Goal: Task Accomplishment & Management: Manage account settings

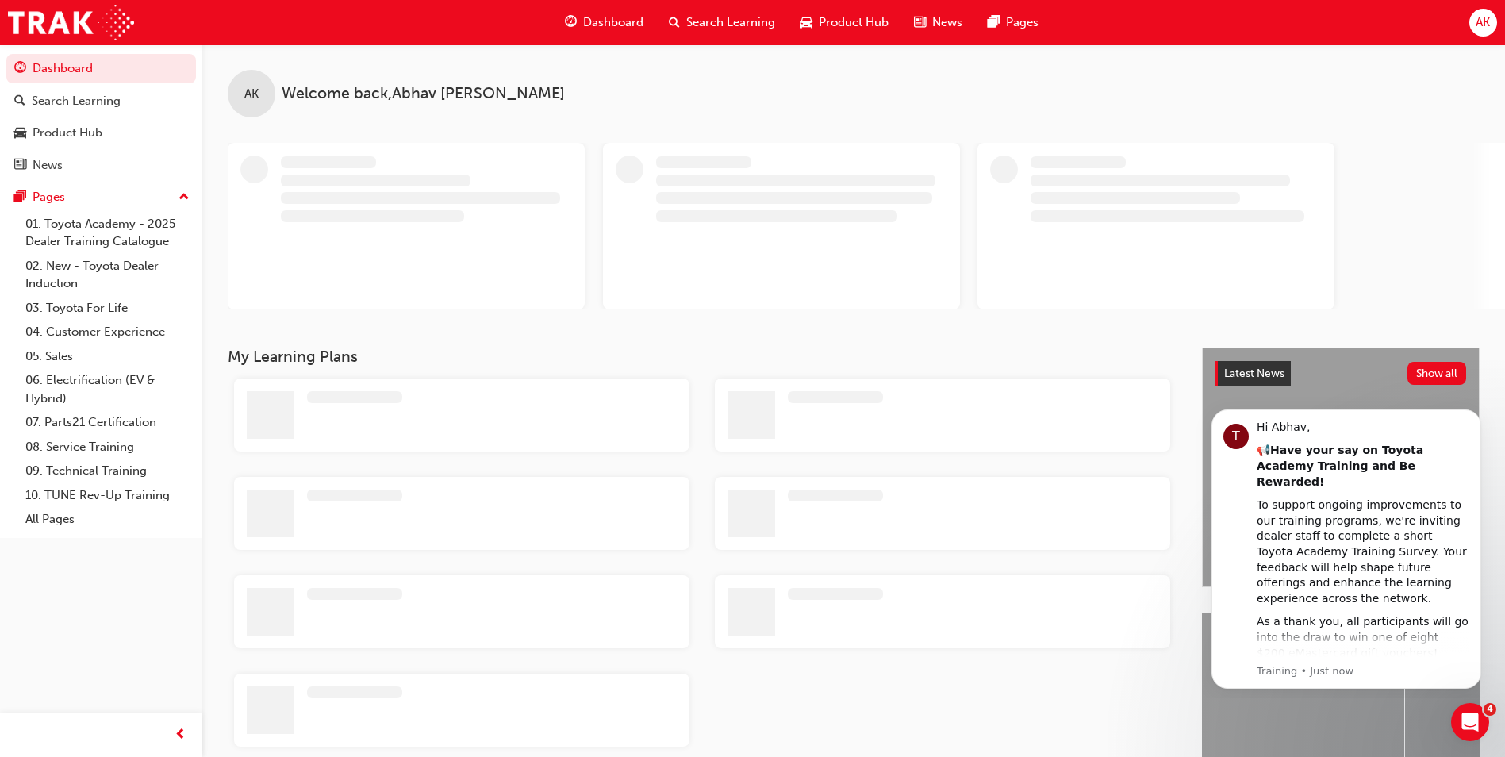
click at [1486, 17] on span "AK" at bounding box center [1483, 22] width 14 height 18
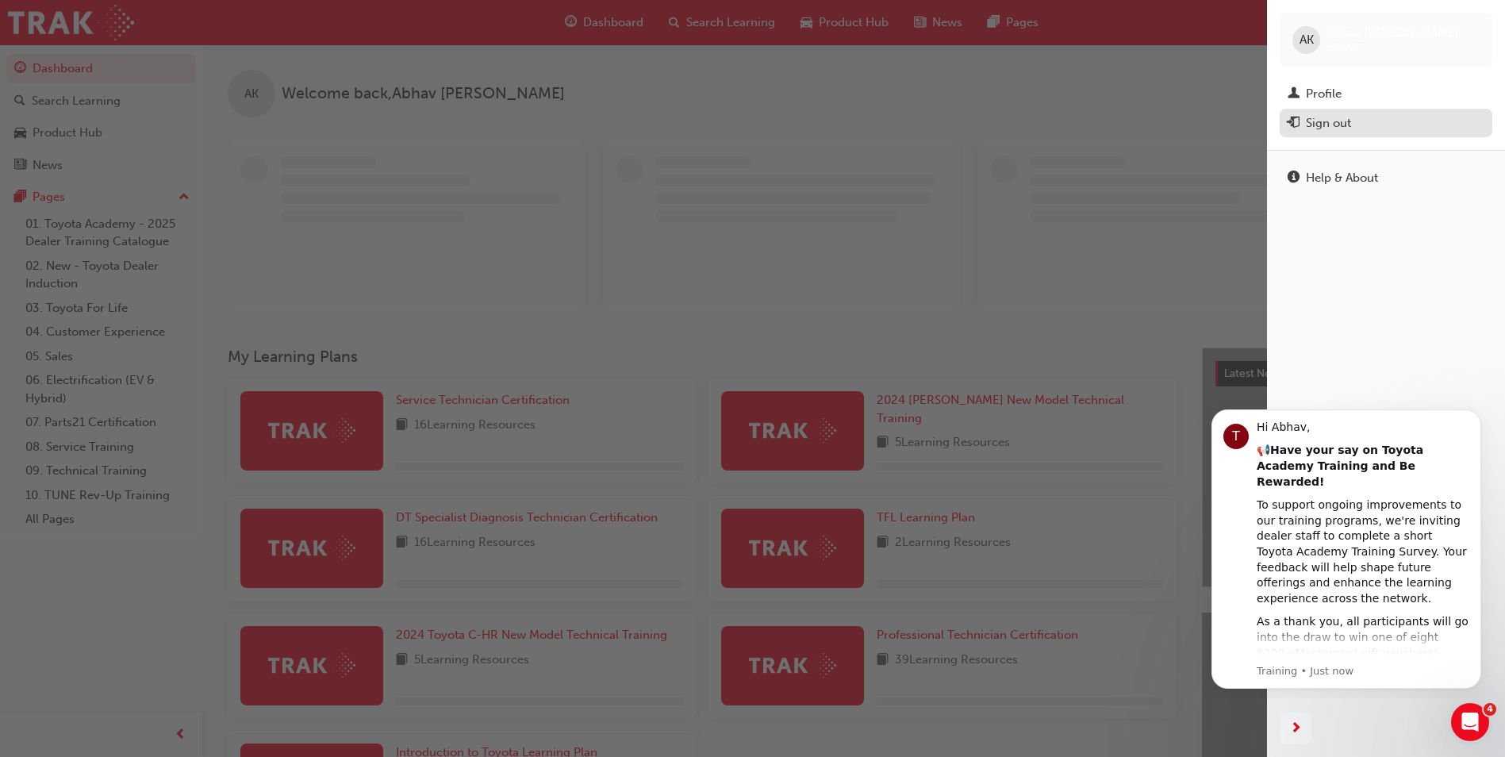
click at [1334, 124] on div "Sign out" at bounding box center [1328, 123] width 45 height 18
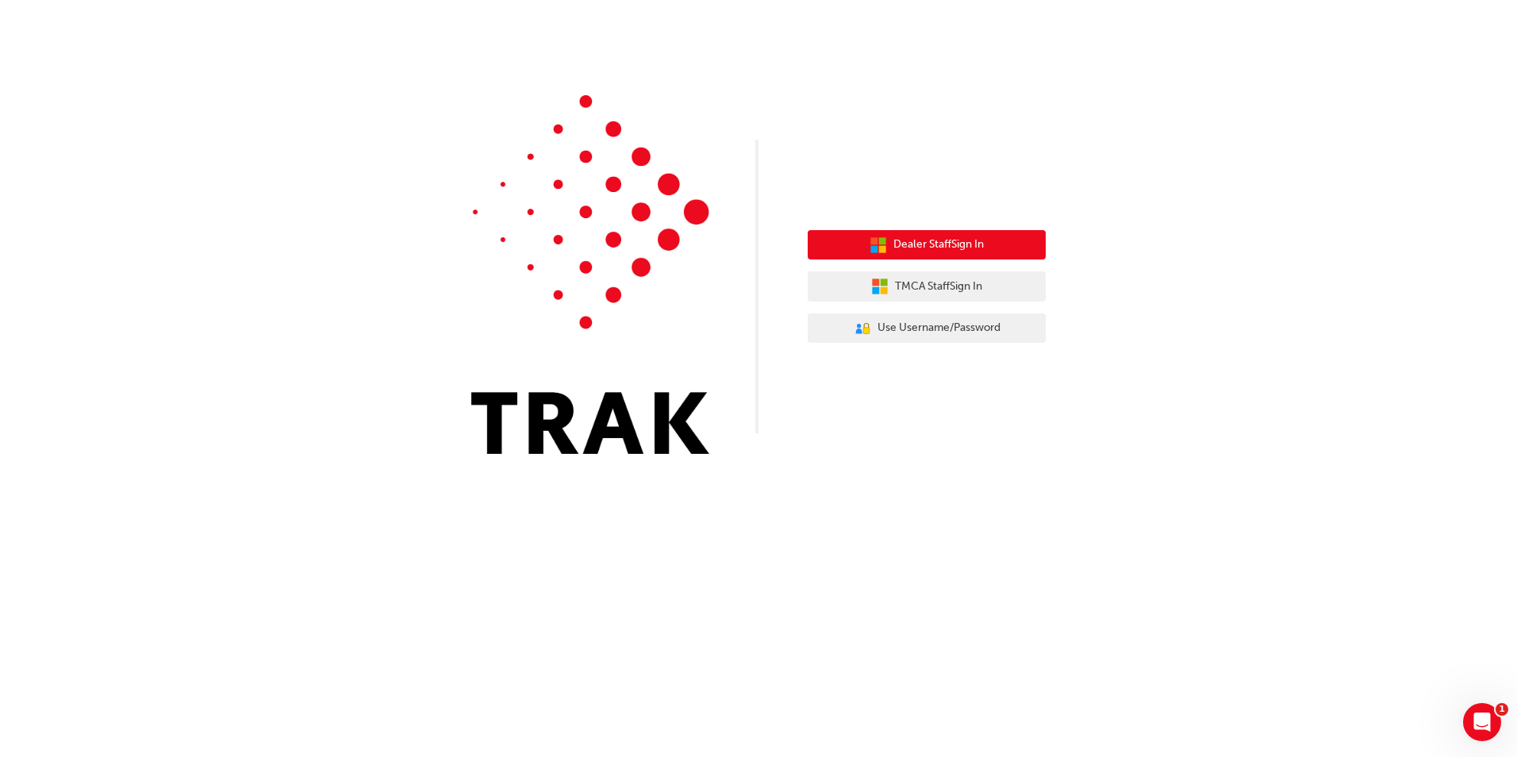
click at [958, 243] on span "Dealer Staff Sign In" at bounding box center [939, 245] width 90 height 18
